Goal: Information Seeking & Learning: Learn about a topic

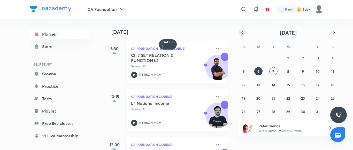
click at [244, 34] on button "button" at bounding box center [241, 32] width 7 height 7
click at [243, 34] on icon "button" at bounding box center [242, 32] width 4 height 5
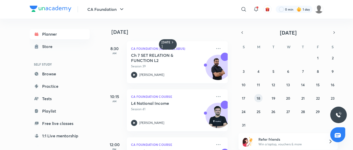
click at [255, 98] on button "18" at bounding box center [258, 98] width 8 height 8
click at [335, 34] on icon "button" at bounding box center [334, 32] width 4 height 5
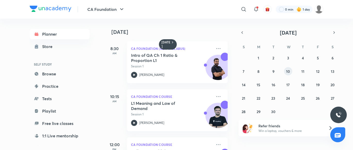
click at [292, 70] on div "31 1 2 3 4 5 6 7 8 9 10 11 12 13 14 15 16 17 18 19 20 21 22 23 24 25 26 27 28 2…" at bounding box center [287, 85] width 99 height 62
click at [244, 33] on icon "button" at bounding box center [242, 32] width 4 height 5
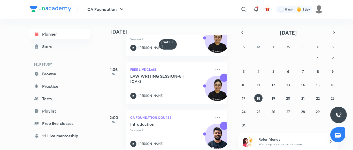
scroll to position [133, 1]
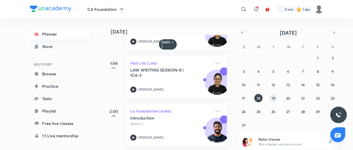
click at [275, 99] on button "19" at bounding box center [273, 98] width 8 height 8
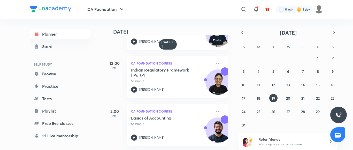
scroll to position [85, 0]
click at [288, 99] on abbr "20" at bounding box center [288, 98] width 4 height 5
click at [305, 98] on button "21" at bounding box center [303, 98] width 8 height 8
click at [317, 101] on button "22" at bounding box center [318, 98] width 8 height 8
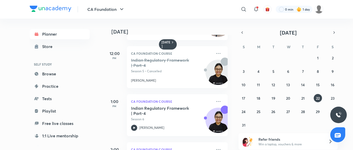
scroll to position [91, 0]
click at [335, 99] on button "23" at bounding box center [332, 98] width 8 height 8
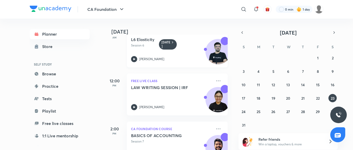
scroll to position [85, 0]
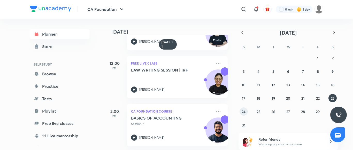
click at [245, 114] on abbr "24" at bounding box center [244, 111] width 4 height 5
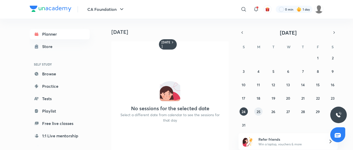
click at [260, 113] on abbr "25" at bounding box center [259, 111] width 4 height 5
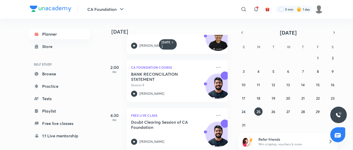
scroll to position [181, 0]
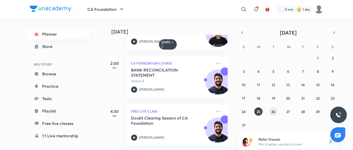
click at [275, 111] on button "26" at bounding box center [273, 111] width 8 height 8
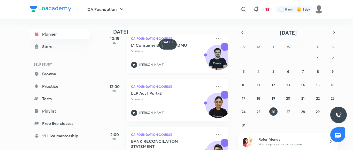
scroll to position [85, 0]
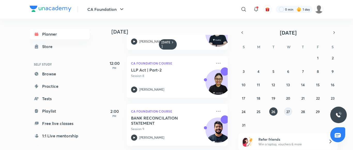
click at [288, 114] on button "27" at bounding box center [288, 111] width 8 height 8
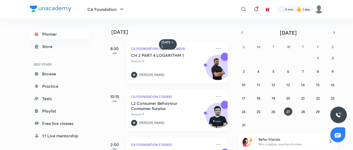
scroll to position [37, 0]
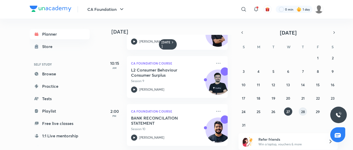
click at [301, 113] on abbr "28" at bounding box center [303, 111] width 4 height 5
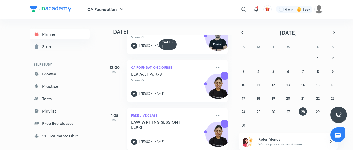
scroll to position [133, 0]
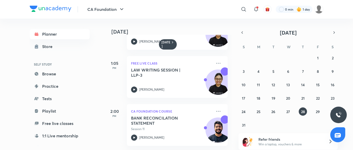
click at [316, 116] on div "27 28 29 30 31 1 2 3 4 5 6 7 8 9 10 11 12 13 14 15 16 17 18 19 20 21 22 23 24 2…" at bounding box center [287, 91] width 99 height 75
click at [317, 114] on button "29" at bounding box center [318, 111] width 8 height 8
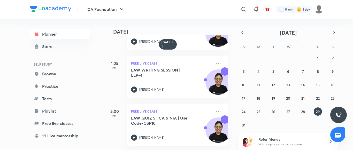
click at [315, 128] on div "27 28 29 30 31 1 2 3 4 5 6 7 8 9 10 11 12 13 14 15 16 17 18 19 20 21 22 23 24 2…" at bounding box center [287, 91] width 99 height 75
click at [331, 111] on abbr "30" at bounding box center [332, 111] width 4 height 5
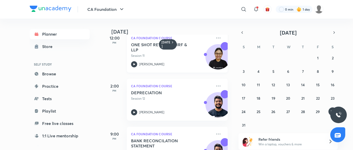
scroll to position [108, 0]
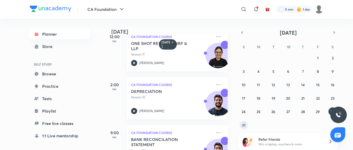
click at [243, 126] on abbr "31" at bounding box center [244, 125] width 4 height 5
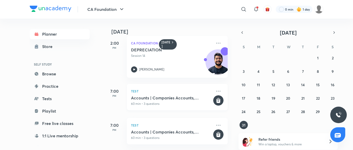
scroll to position [0, 0]
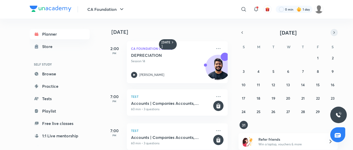
click at [334, 32] on icon "button" at bounding box center [334, 33] width 1 height 2
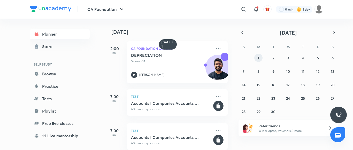
click at [258, 57] on abbr "1" at bounding box center [259, 58] width 2 height 5
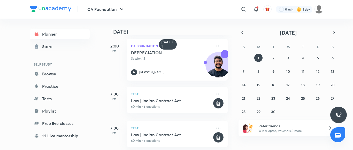
scroll to position [153, 0]
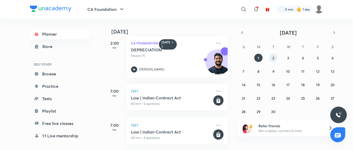
click at [275, 58] on button "2" at bounding box center [273, 58] width 8 height 8
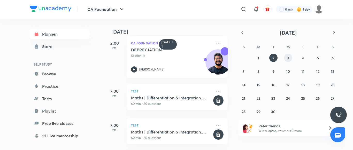
click at [289, 57] on button "3" at bounding box center [288, 58] width 8 height 8
click at [305, 58] on button "4" at bounding box center [303, 58] width 8 height 8
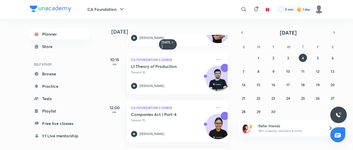
scroll to position [85, 0]
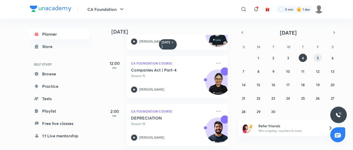
click at [317, 59] on abbr "5" at bounding box center [318, 58] width 2 height 5
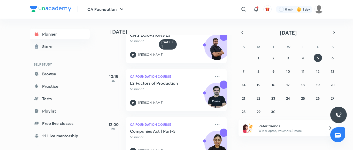
scroll to position [37, 1]
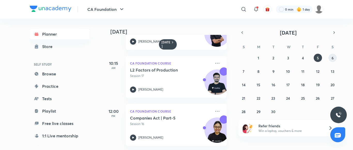
click at [332, 58] on abbr "6" at bounding box center [333, 58] width 2 height 5
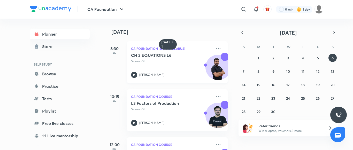
scroll to position [37, 0]
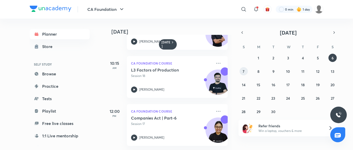
click at [242, 72] on button "7" at bounding box center [244, 71] width 8 height 8
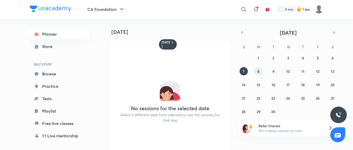
click at [258, 72] on abbr "8" at bounding box center [258, 71] width 2 height 5
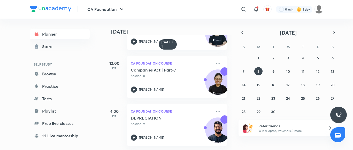
scroll to position [85, 0]
click at [273, 72] on abbr "9" at bounding box center [273, 71] width 2 height 5
click at [288, 71] on abbr "10" at bounding box center [288, 71] width 4 height 5
click at [302, 71] on abbr "11" at bounding box center [302, 71] width 3 height 5
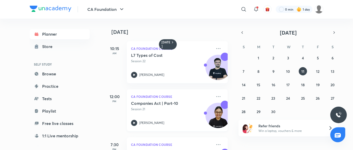
scroll to position [37, 0]
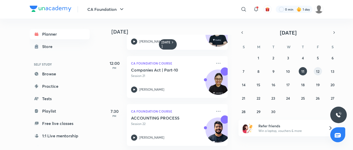
click at [317, 71] on abbr "12" at bounding box center [317, 71] width 3 height 5
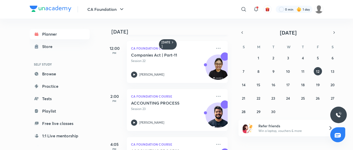
scroll to position [133, 0]
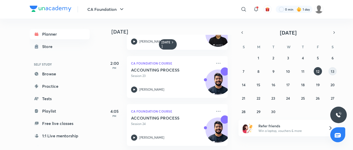
click at [330, 69] on button "13" at bounding box center [332, 71] width 8 height 8
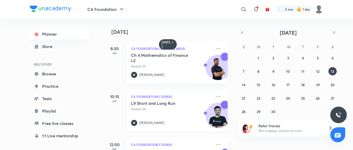
scroll to position [37, 0]
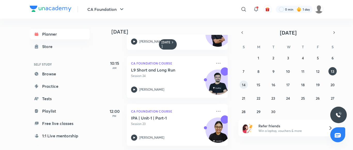
click at [245, 88] on button "14" at bounding box center [244, 85] width 8 height 8
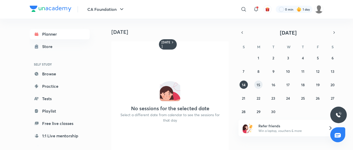
click at [257, 86] on abbr "15" at bounding box center [259, 84] width 4 height 5
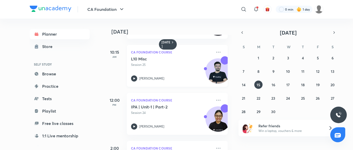
scroll to position [85, 0]
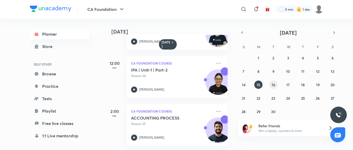
click at [272, 84] on abbr "16" at bounding box center [274, 84] width 4 height 5
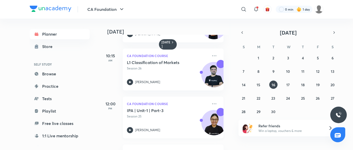
scroll to position [41, 4]
click at [288, 84] on abbr "17" at bounding box center [287, 84] width 3 height 5
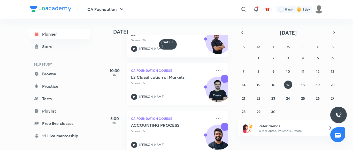
scroll to position [37, 0]
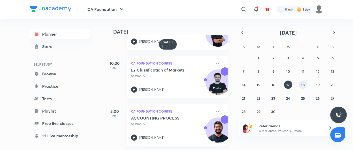
click at [304, 87] on button "18" at bounding box center [303, 85] width 8 height 8
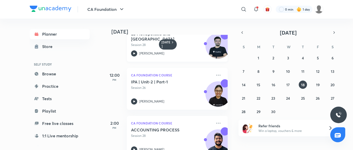
scroll to position [85, 0]
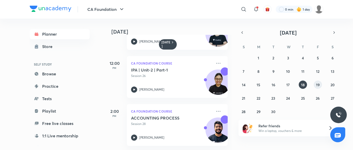
click at [317, 84] on abbr "19" at bounding box center [318, 84] width 4 height 5
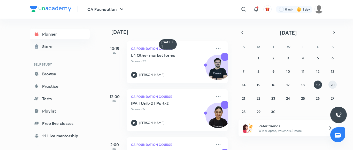
click at [335, 86] on button "20" at bounding box center [332, 85] width 8 height 8
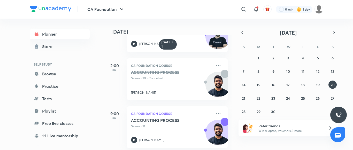
scroll to position [37, 0]
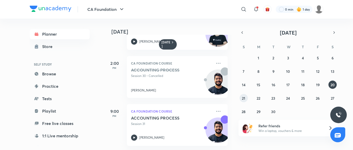
click at [242, 100] on abbr "21" at bounding box center [243, 98] width 3 height 5
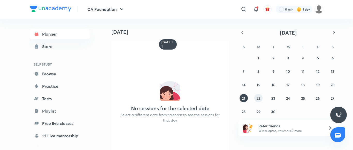
click at [259, 99] on abbr "22" at bounding box center [259, 98] width 4 height 5
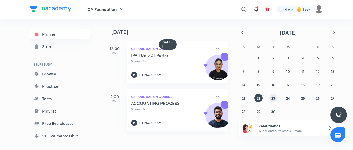
click at [273, 97] on abbr "23" at bounding box center [273, 98] width 4 height 5
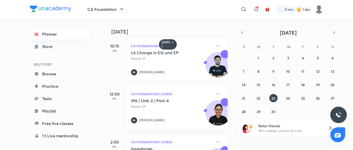
scroll to position [85, 0]
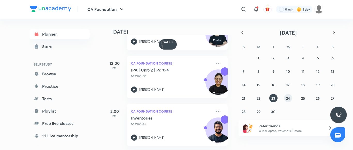
click at [287, 96] on abbr "24" at bounding box center [288, 98] width 4 height 5
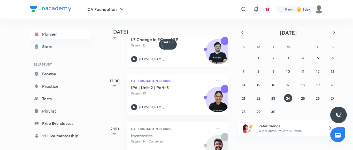
scroll to position [61, 0]
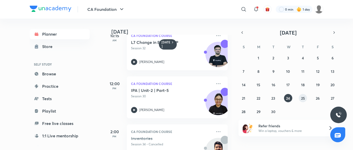
click at [305, 100] on button "25" at bounding box center [303, 98] width 8 height 8
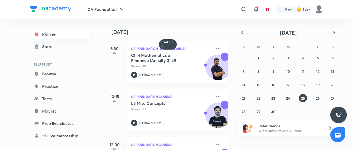
scroll to position [85, 0]
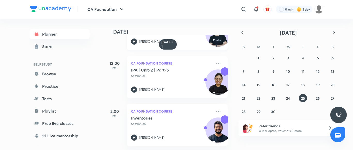
click at [185, 93] on div "CA Foundation Course IPA | Unit-2 | Part-6 Session 31 [PERSON_NAME]" at bounding box center [177, 77] width 101 height 42
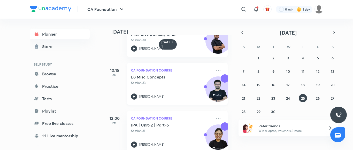
scroll to position [26, 0]
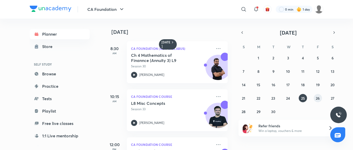
click at [319, 97] on abbr "26" at bounding box center [318, 98] width 4 height 5
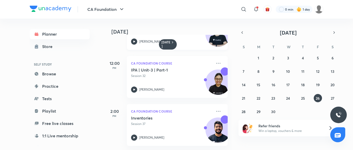
scroll to position [85, 0]
click at [332, 100] on abbr "27" at bounding box center [333, 98] width 4 height 5
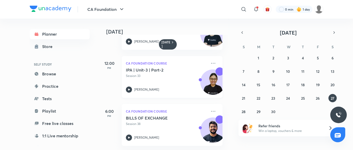
scroll to position [85, 5]
click at [244, 112] on abbr "28" at bounding box center [244, 111] width 4 height 5
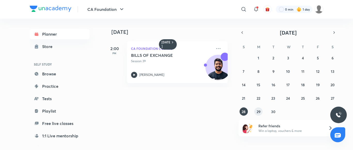
click at [258, 112] on abbr "29" at bounding box center [259, 111] width 4 height 5
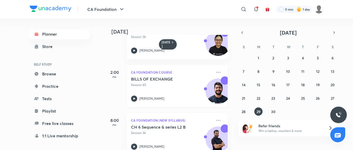
scroll to position [133, 0]
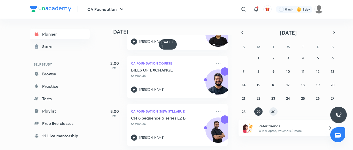
click at [272, 111] on abbr "30" at bounding box center [273, 111] width 4 height 5
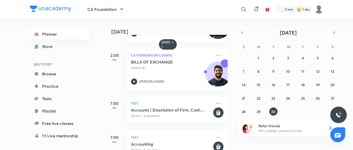
scroll to position [153, 0]
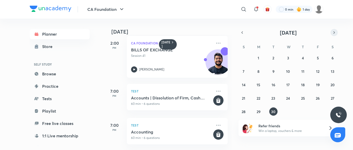
click at [333, 34] on icon "button" at bounding box center [334, 32] width 4 height 5
click at [287, 58] on abbr "1" at bounding box center [288, 58] width 2 height 5
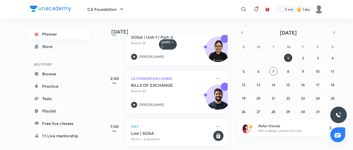
scroll to position [124, 0]
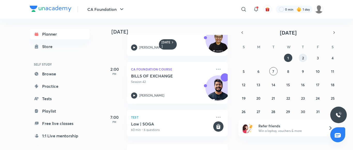
click at [304, 58] on button "2" at bounding box center [303, 58] width 8 height 8
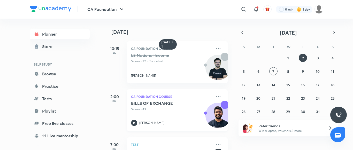
scroll to position [57, 0]
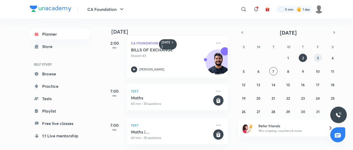
click at [318, 58] on abbr "3" at bounding box center [318, 58] width 2 height 5
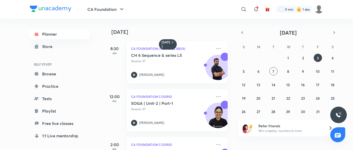
drag, startPoint x: 188, startPoint y: 91, endPoint x: 73, endPoint y: 80, distance: 115.5
click at [73, 80] on div "Planner Store SELF STUDY Browse Practice Tests Playlist Free live classes 1:1 L…" at bounding box center [60, 111] width 60 height 164
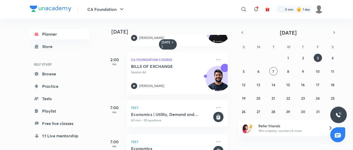
scroll to position [105, 0]
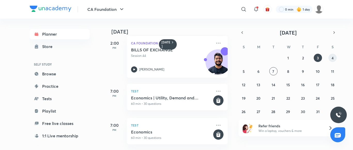
click at [330, 59] on button "4" at bounding box center [332, 58] width 8 height 8
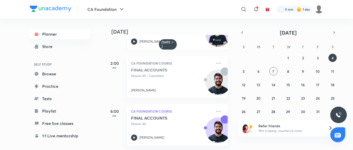
scroll to position [0, 0]
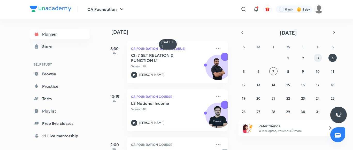
click at [314, 59] on button "3" at bounding box center [318, 58] width 8 height 8
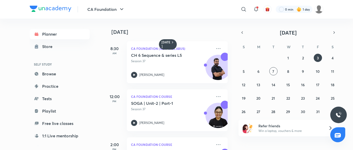
scroll to position [105, 0]
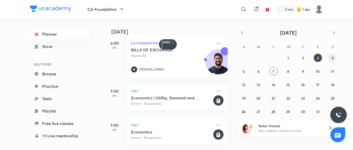
click at [332, 56] on abbr "4" at bounding box center [333, 58] width 2 height 5
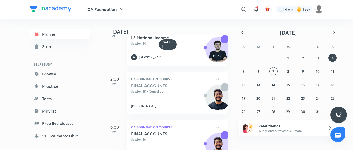
scroll to position [85, 0]
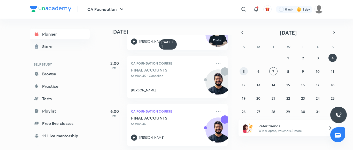
click at [244, 72] on abbr "5" at bounding box center [244, 71] width 2 height 5
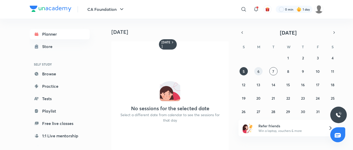
click at [259, 72] on abbr "6" at bounding box center [258, 71] width 2 height 5
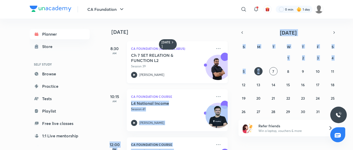
drag, startPoint x: 259, startPoint y: 60, endPoint x: 175, endPoint y: 81, distance: 86.8
click at [175, 81] on div "[DATE] [DATE] 8:30 AM CA Foundation (New Syllabus) Ch 7 SET RELATION & FUNCTION…" at bounding box center [213, 85] width 219 height 132
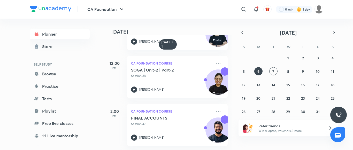
click at [75, 80] on div "Planner Store SELF STUDY Browse Practice Tests Playlist Free live classes 1:1 L…" at bounding box center [60, 111] width 60 height 164
click at [274, 71] on abbr "7" at bounding box center [273, 71] width 2 height 5
